Goal: Task Accomplishment & Management: Use online tool/utility

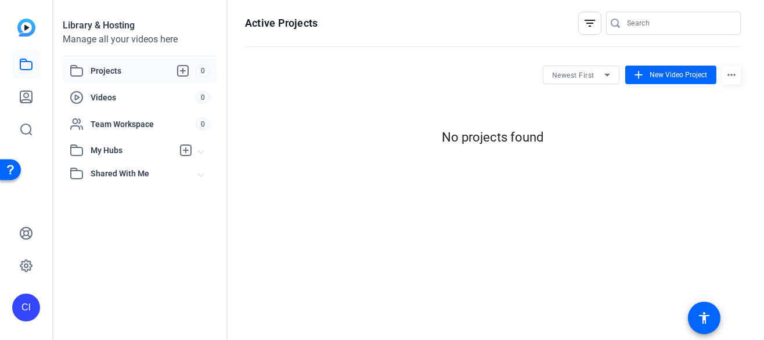
click at [117, 73] on span "Projects" at bounding box center [143, 71] width 105 height 14
click at [668, 73] on span "New Video Project" at bounding box center [677, 75] width 57 height 10
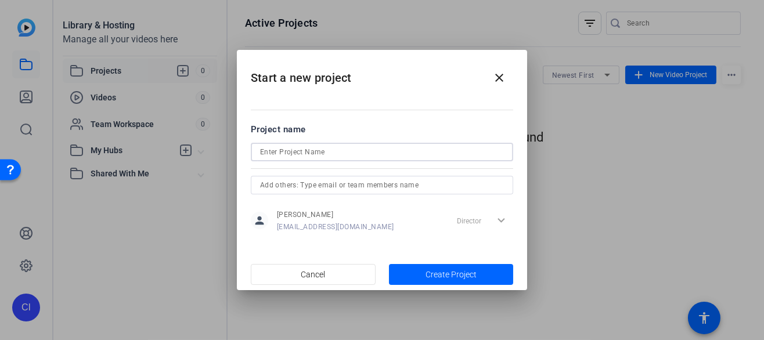
click at [380, 151] on input at bounding box center [382, 152] width 244 height 14
type input "colored section"
click at [437, 270] on span "Create Project" at bounding box center [450, 275] width 51 height 12
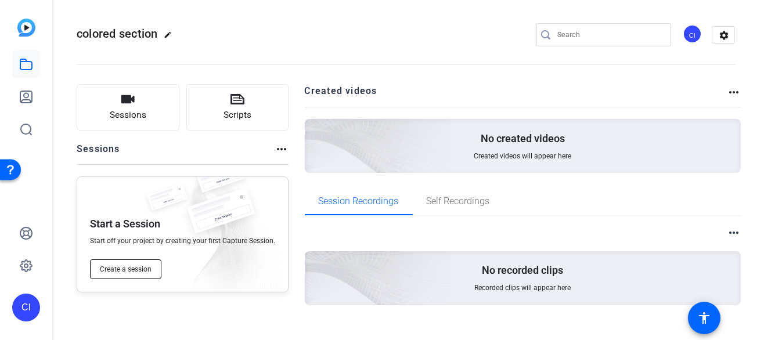
click at [135, 267] on span "Create a session" at bounding box center [126, 269] width 52 height 9
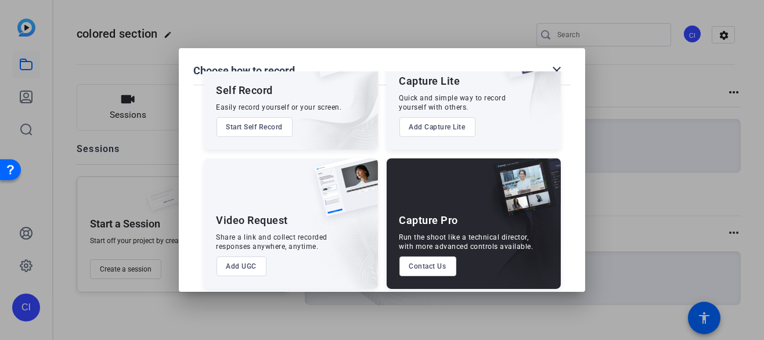
scroll to position [83, 0]
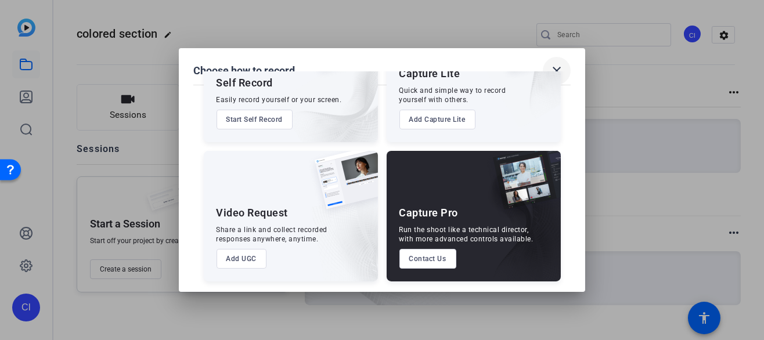
click at [556, 68] on mat-icon "close" at bounding box center [556, 71] width 14 height 14
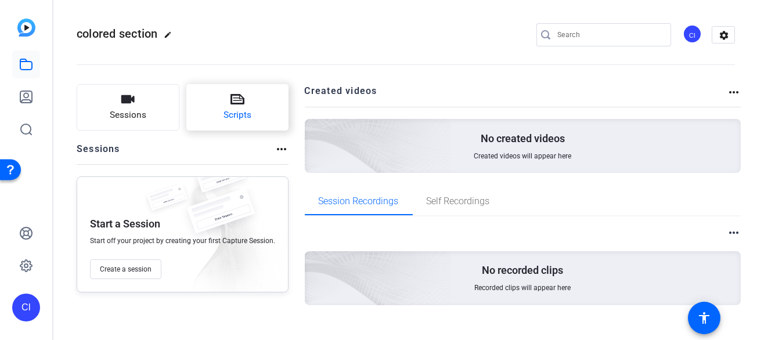
click at [266, 105] on button "Scripts" at bounding box center [237, 107] width 103 height 46
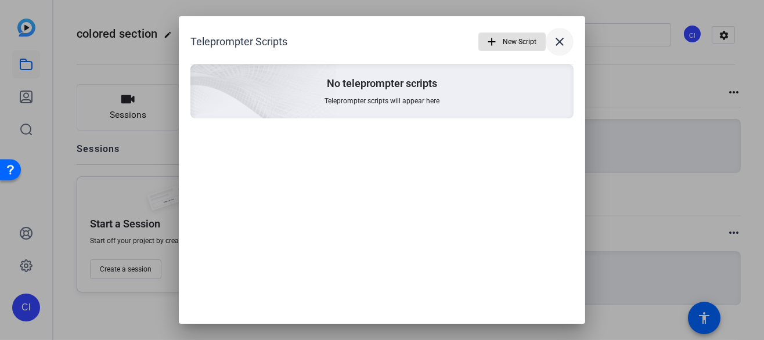
click at [564, 42] on mat-icon "close" at bounding box center [559, 42] width 14 height 14
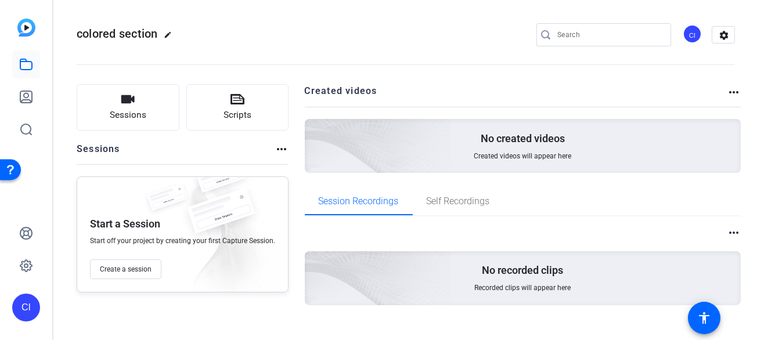
click at [30, 27] on img at bounding box center [26, 28] width 18 height 18
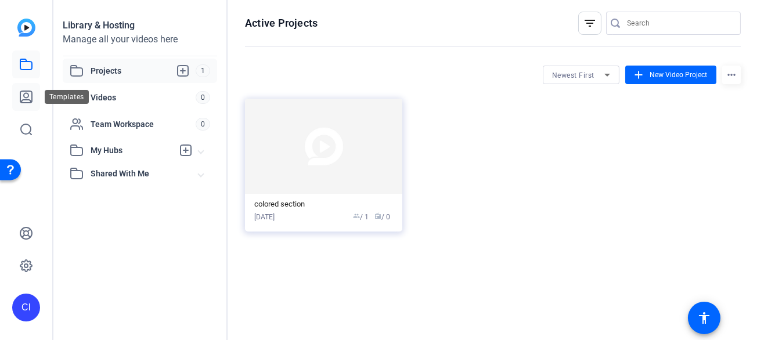
click at [26, 88] on link at bounding box center [26, 97] width 28 height 28
